Goal: Information Seeking & Learning: Understand process/instructions

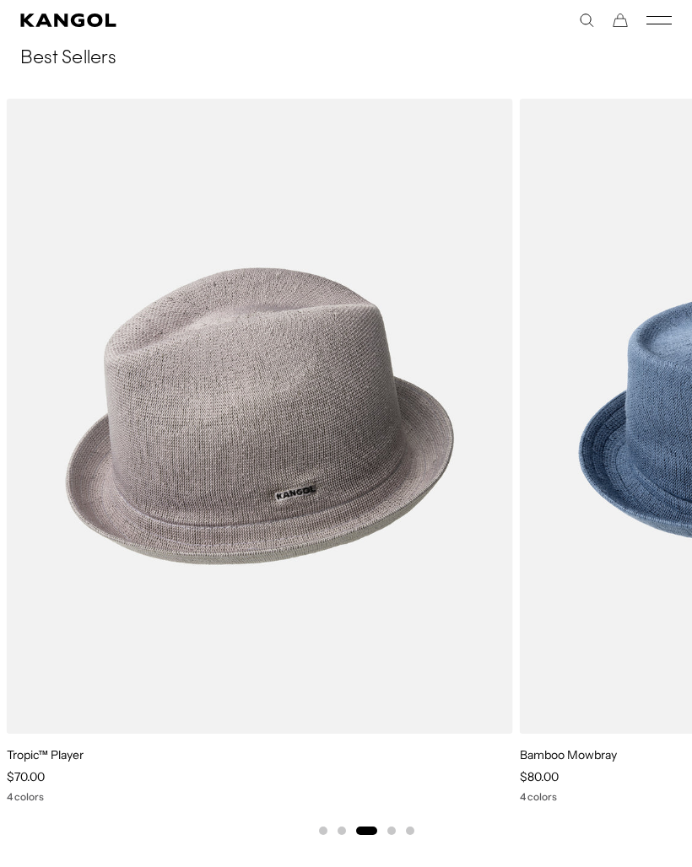
scroll to position [0, 348]
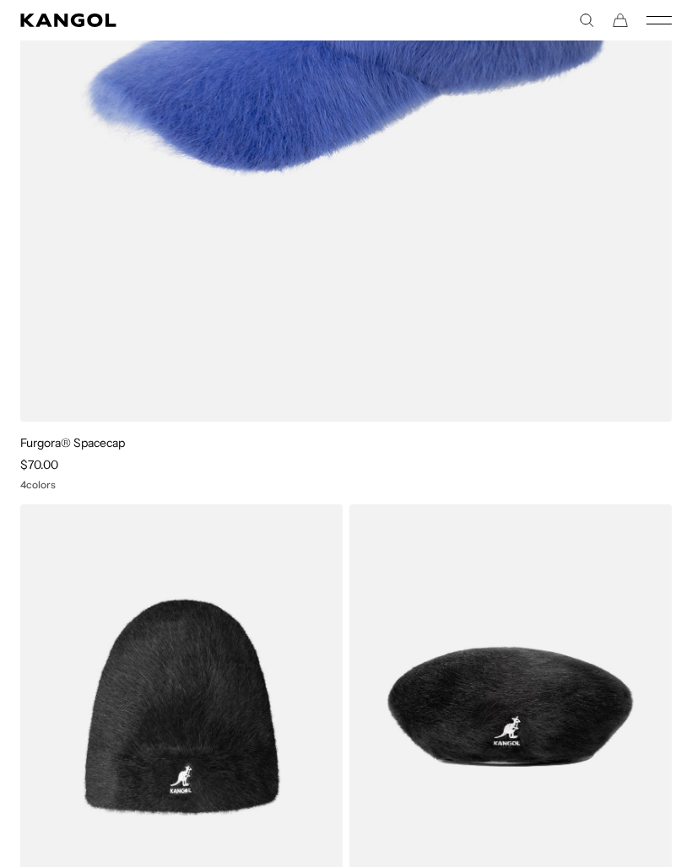
scroll to position [0, 348]
click at [0, 0] on img at bounding box center [0, 0] width 0 height 0
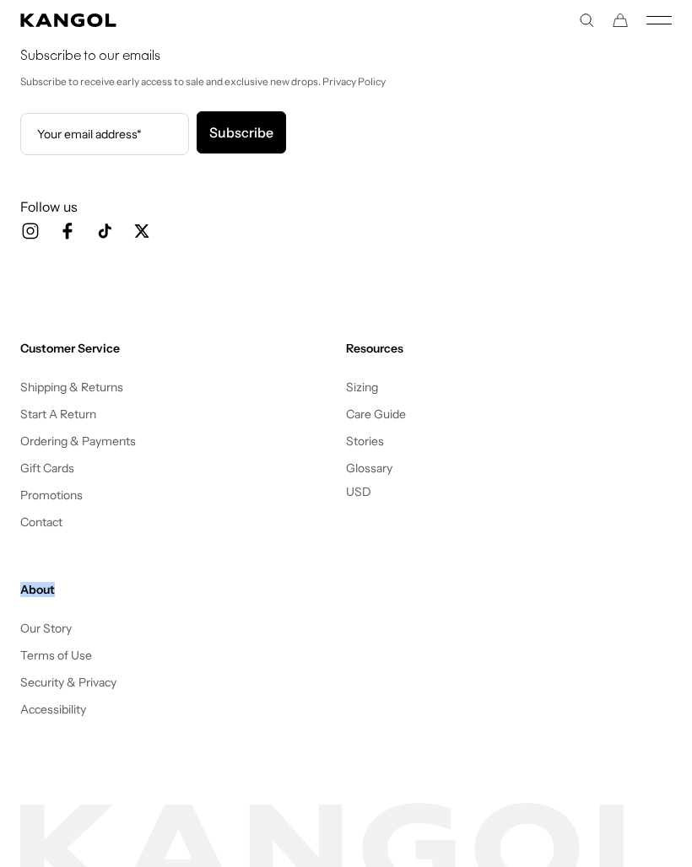
click at [422, 709] on div "Customer Service Shipping & Returns Start A Return Ordering & Payments Gift Car…" at bounding box center [345, 530] width 651 height 378
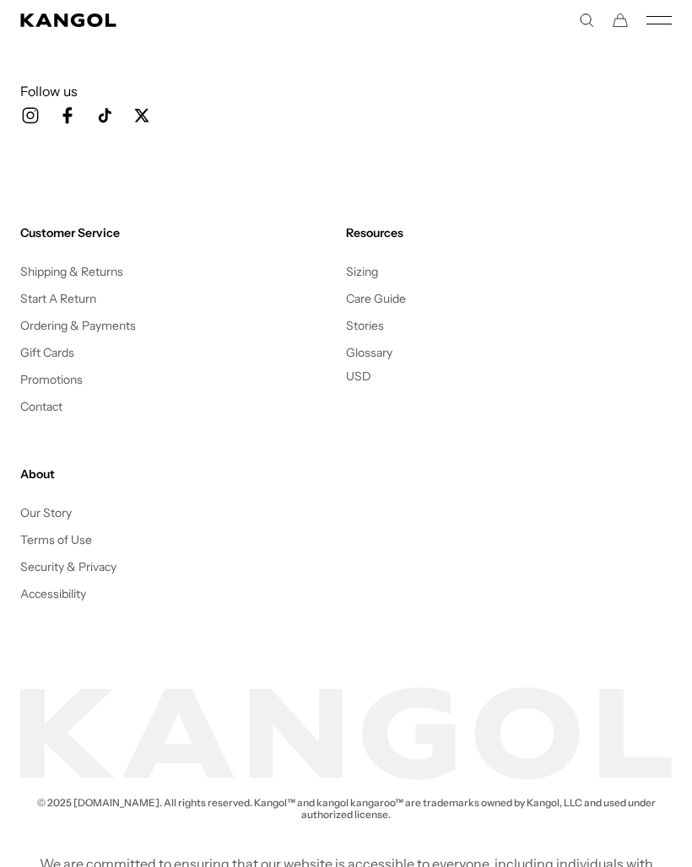
scroll to position [0, 0]
click at [121, 326] on link "Ordering & Payments" at bounding box center [78, 325] width 116 height 15
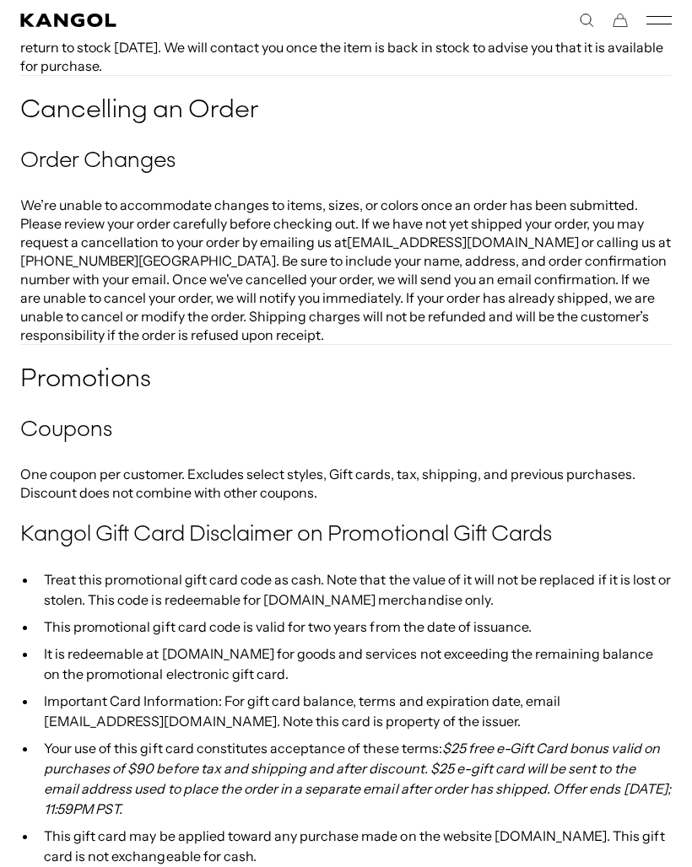
scroll to position [0, 348]
